Goal: Task Accomplishment & Management: Manage account settings

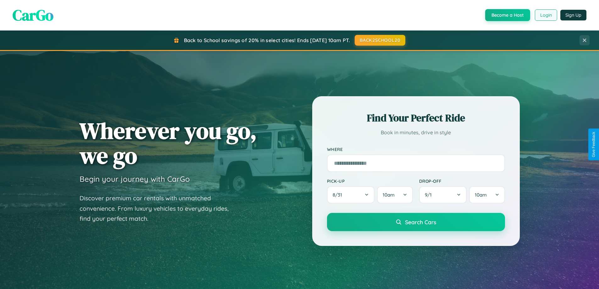
click at [546, 15] on button "Login" at bounding box center [546, 14] width 22 height 11
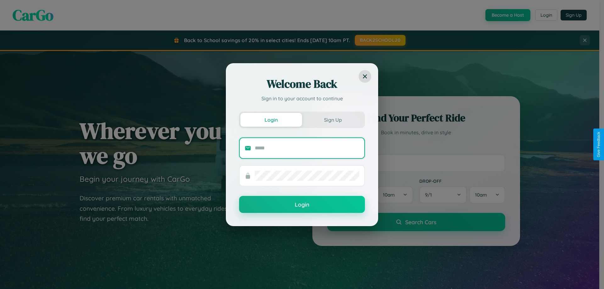
click at [307, 148] on input "text" at bounding box center [307, 148] width 104 height 10
type input "**********"
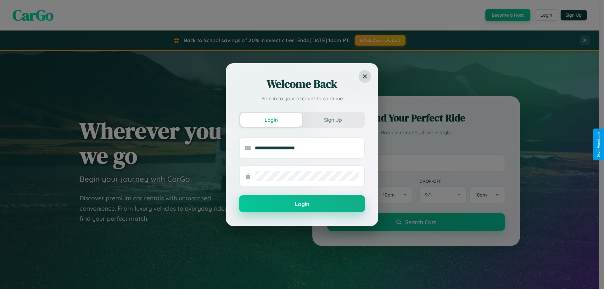
click at [302, 204] on button "Login" at bounding box center [302, 203] width 126 height 17
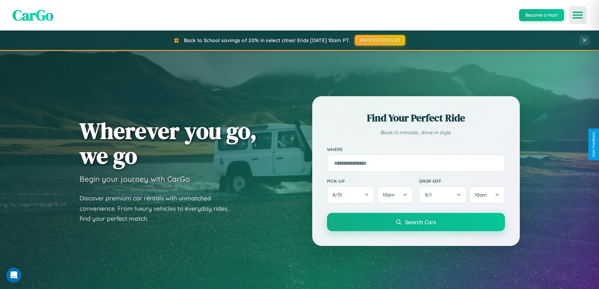
click at [578, 15] on icon "Open menu" at bounding box center [577, 15] width 9 height 6
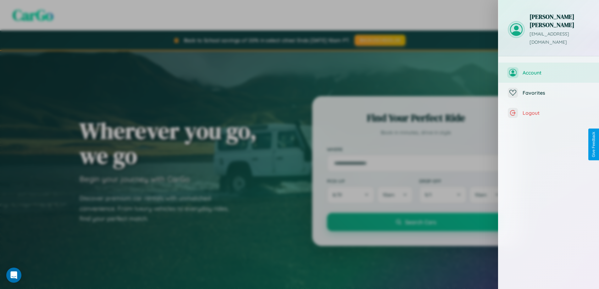
click at [549, 70] on span "Account" at bounding box center [556, 73] width 67 height 6
